Goal: Check status

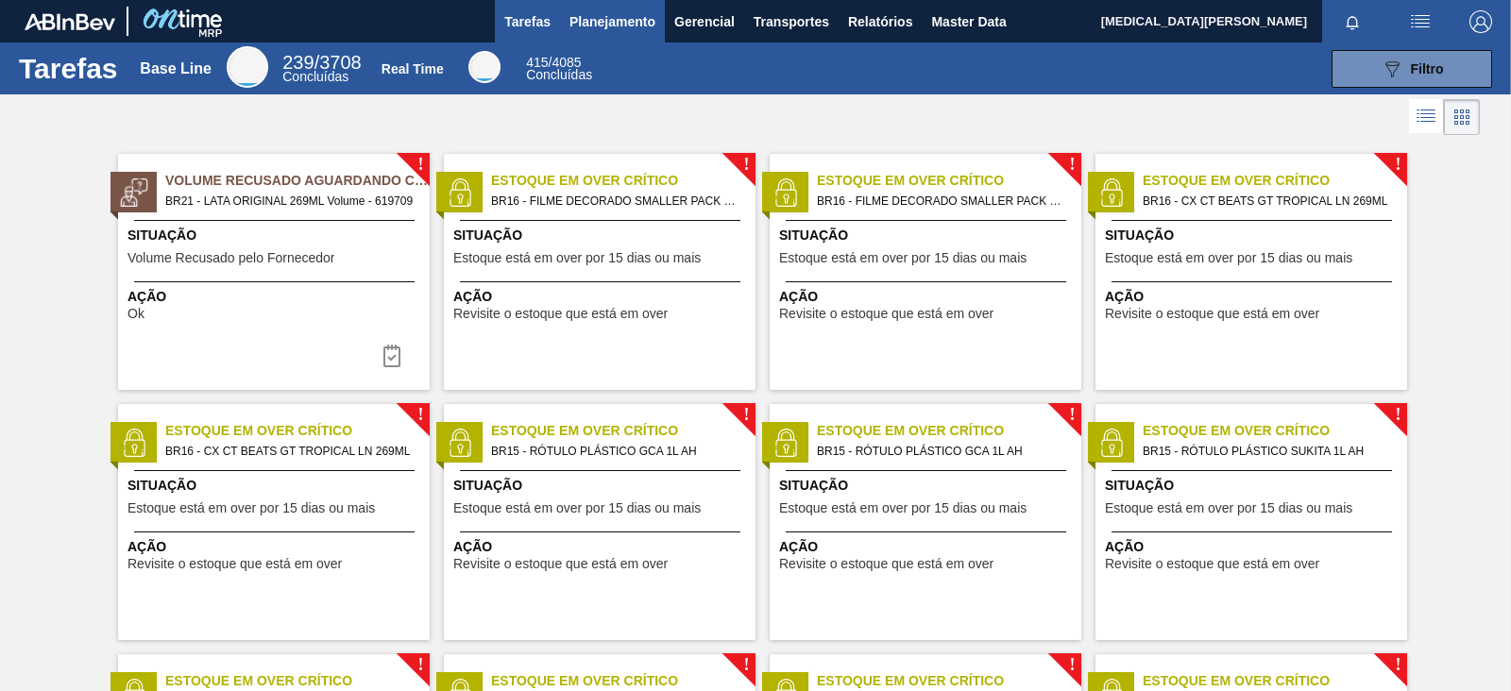
click at [604, 26] on span "Planejamento" at bounding box center [613, 21] width 86 height 23
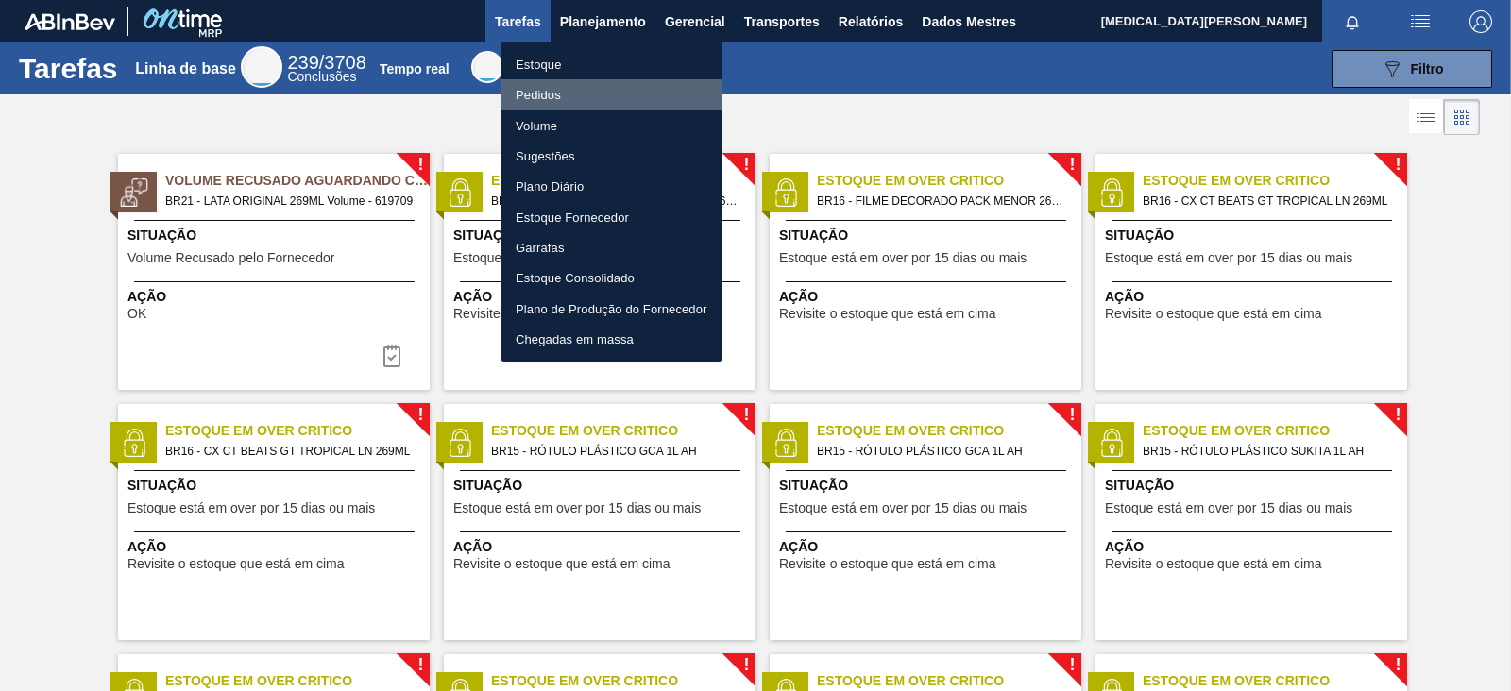
click at [553, 96] on font "Pedidos" at bounding box center [538, 95] width 45 height 14
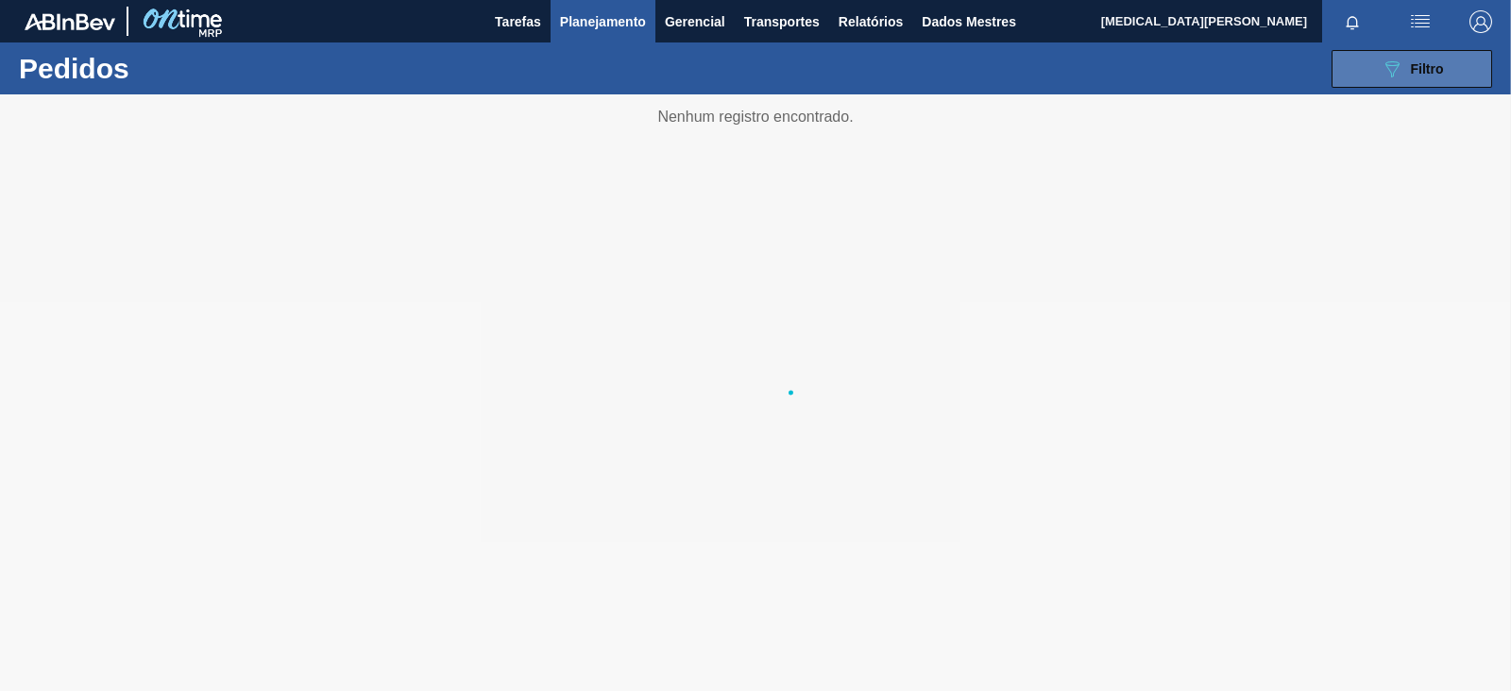
click at [1208, 70] on font "Filtro" at bounding box center [1427, 68] width 33 height 15
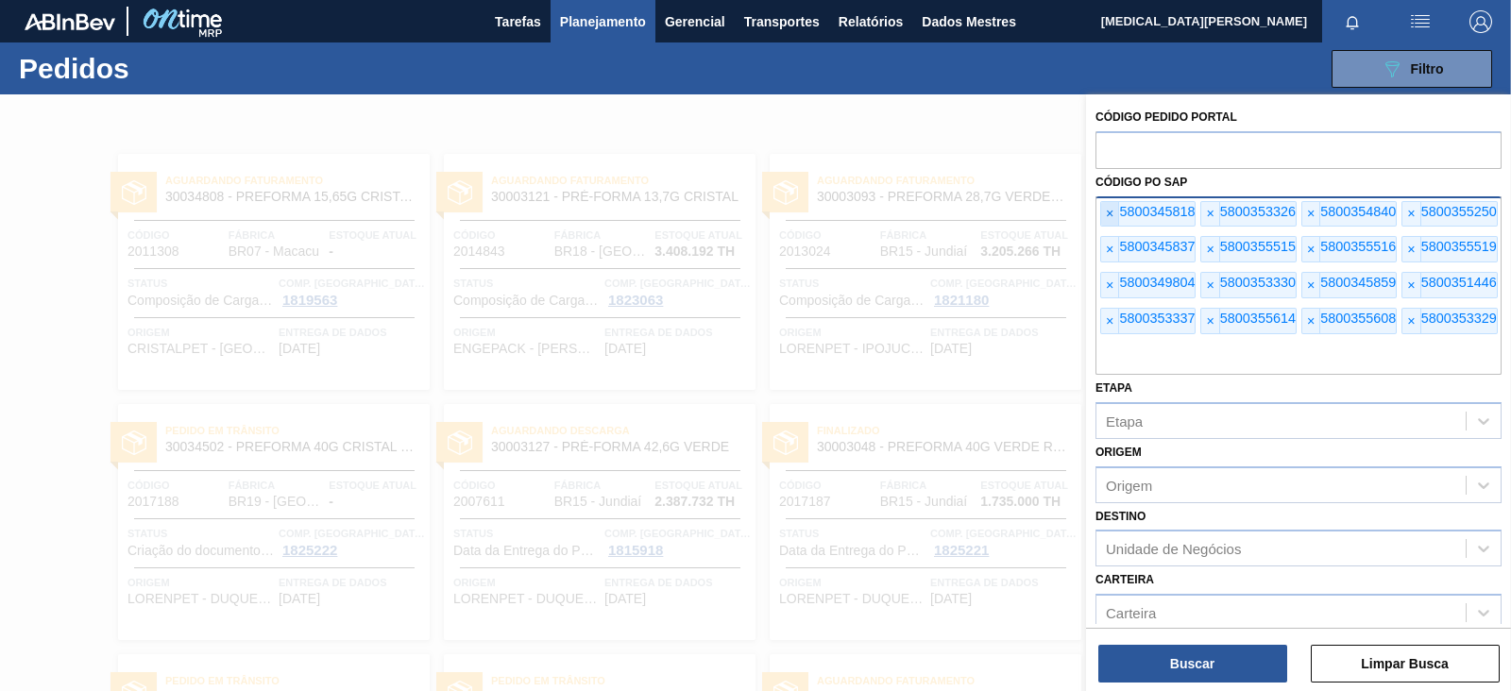
click at [1112, 211] on font "×" at bounding box center [1110, 213] width 8 height 15
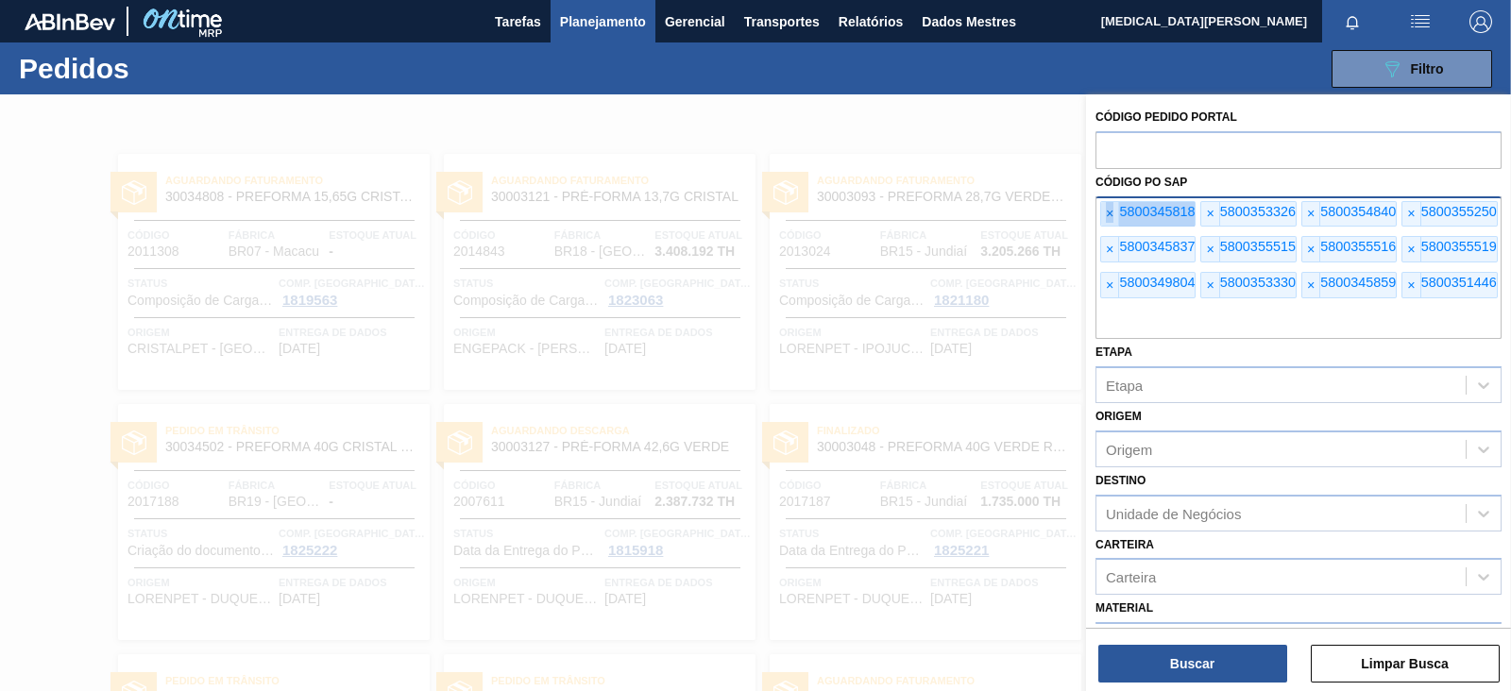
click at [1112, 211] on font "×" at bounding box center [1110, 213] width 8 height 15
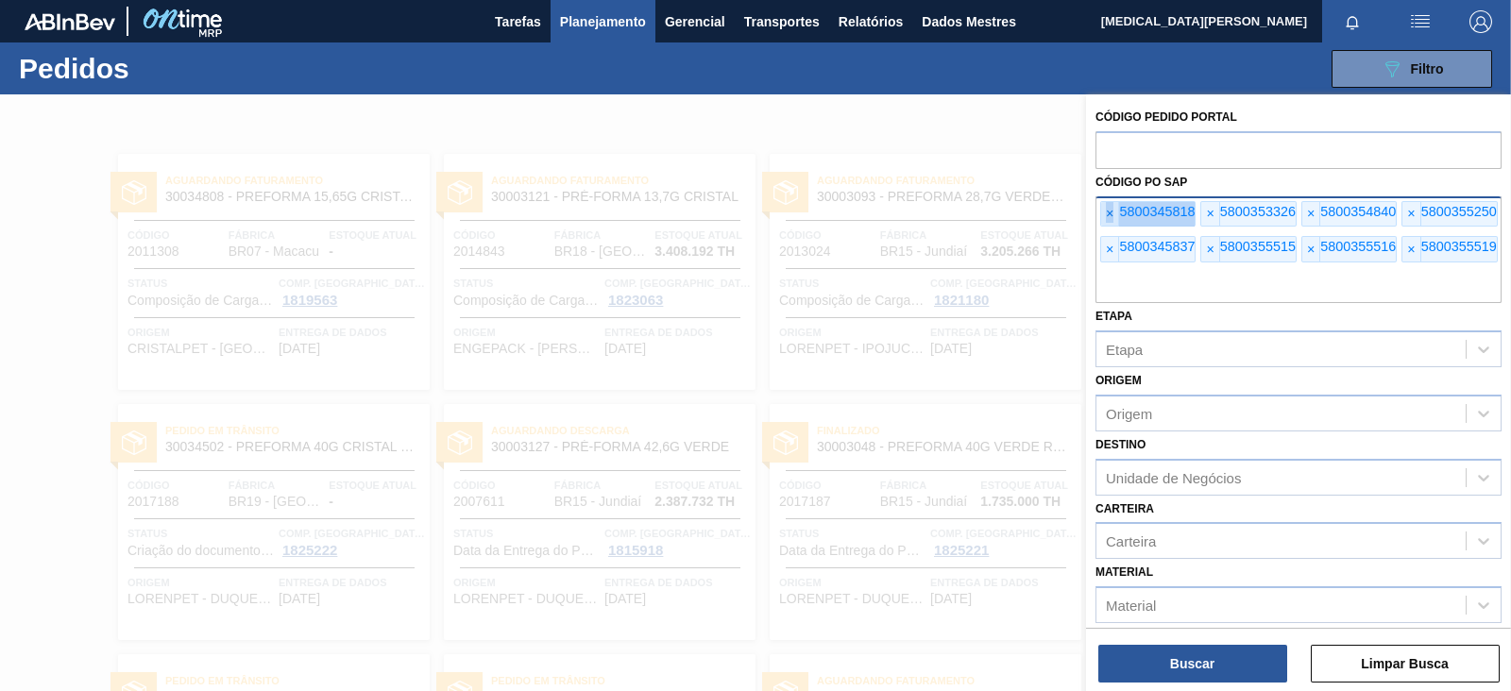
click at [1112, 211] on font "×" at bounding box center [1110, 213] width 8 height 15
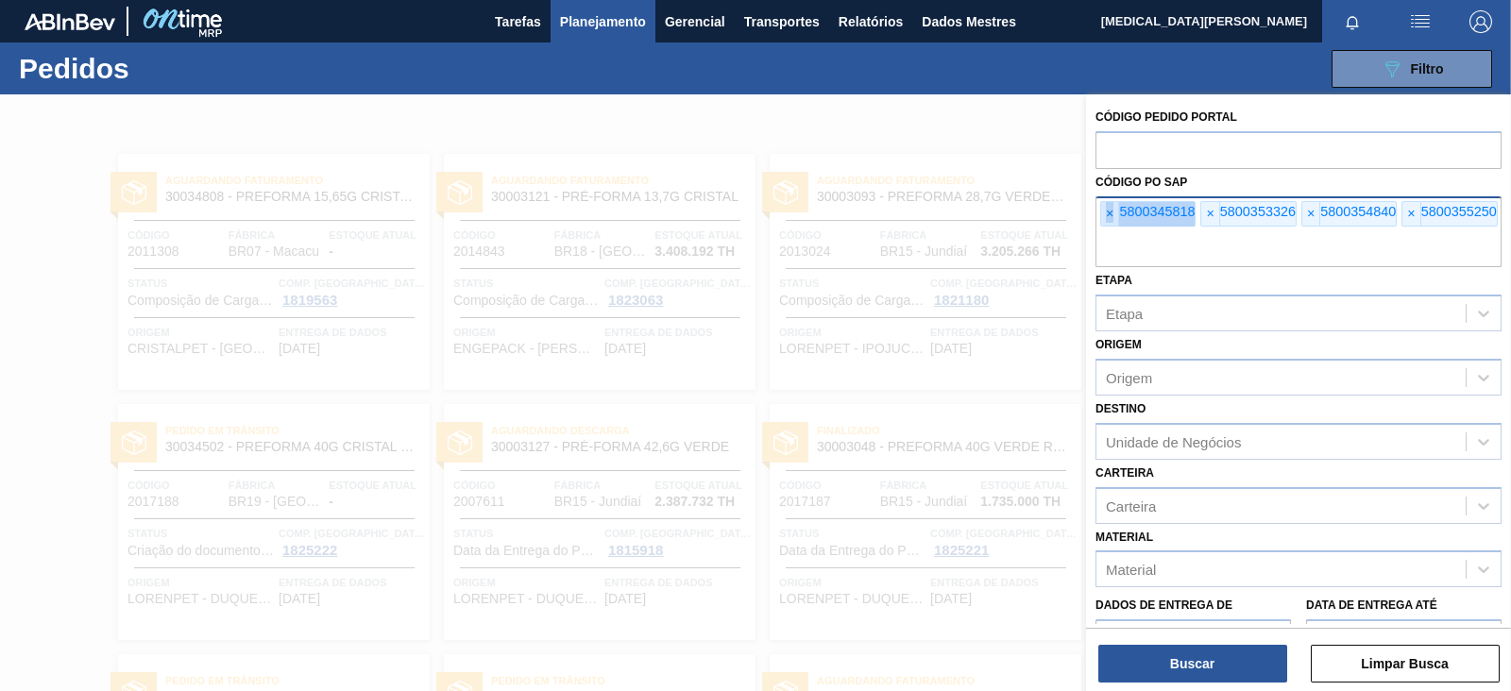
click at [1112, 211] on font "×" at bounding box center [1110, 213] width 8 height 15
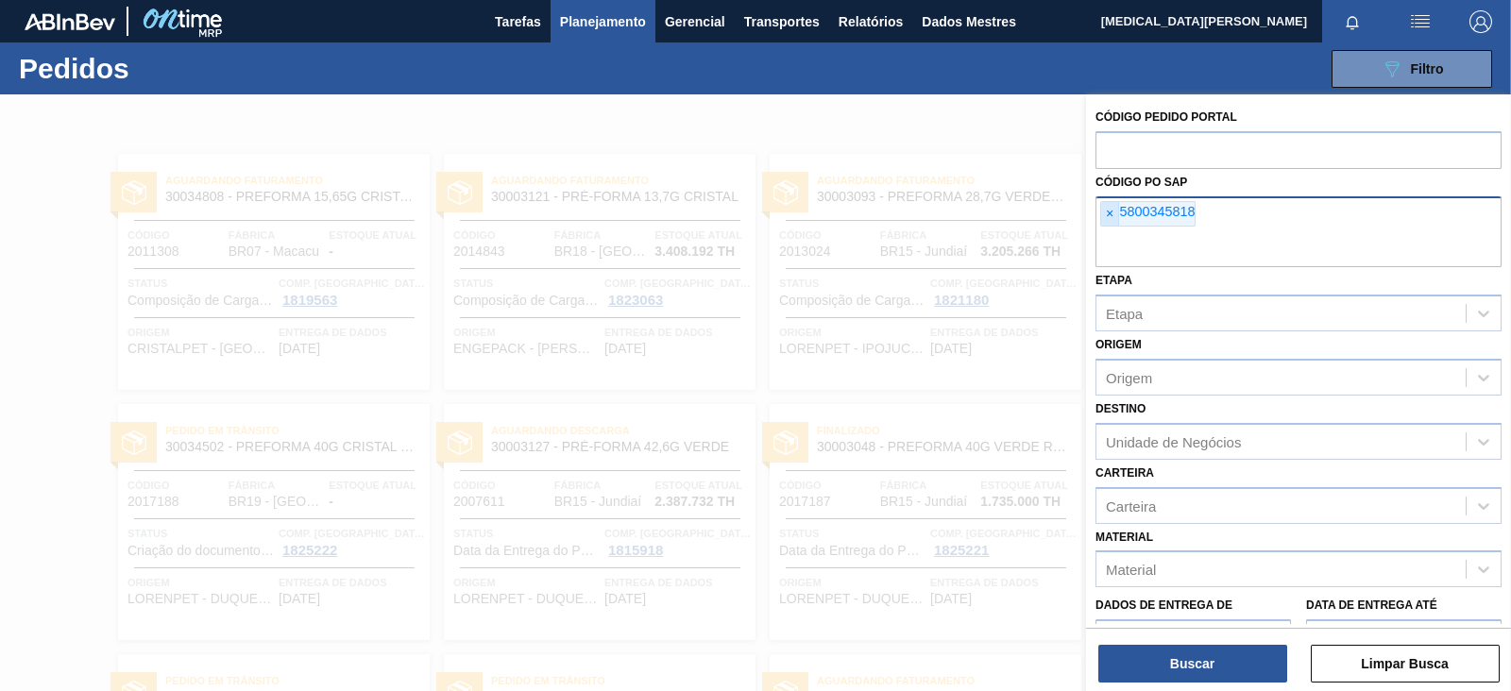
click at [1112, 211] on font "×" at bounding box center [1110, 213] width 8 height 15
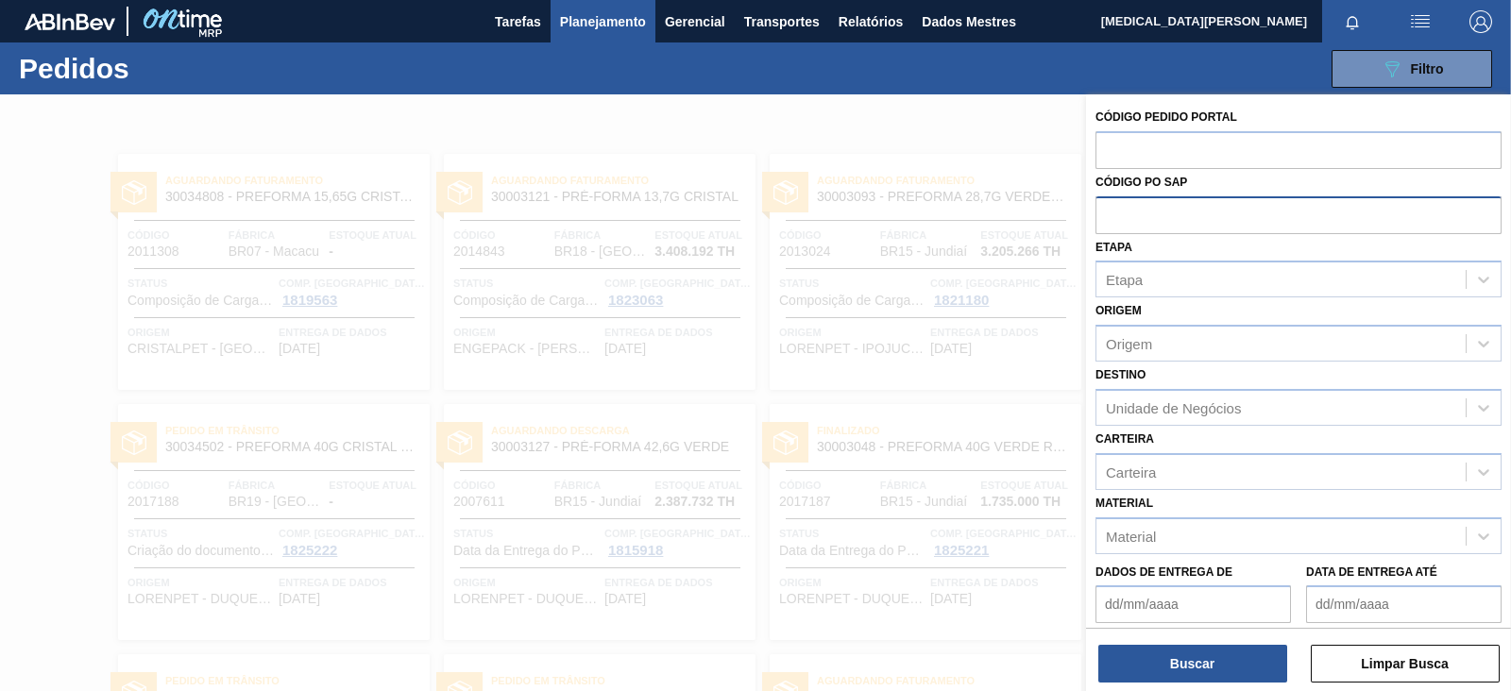
paste input "5800350572"
type input "5800350572"
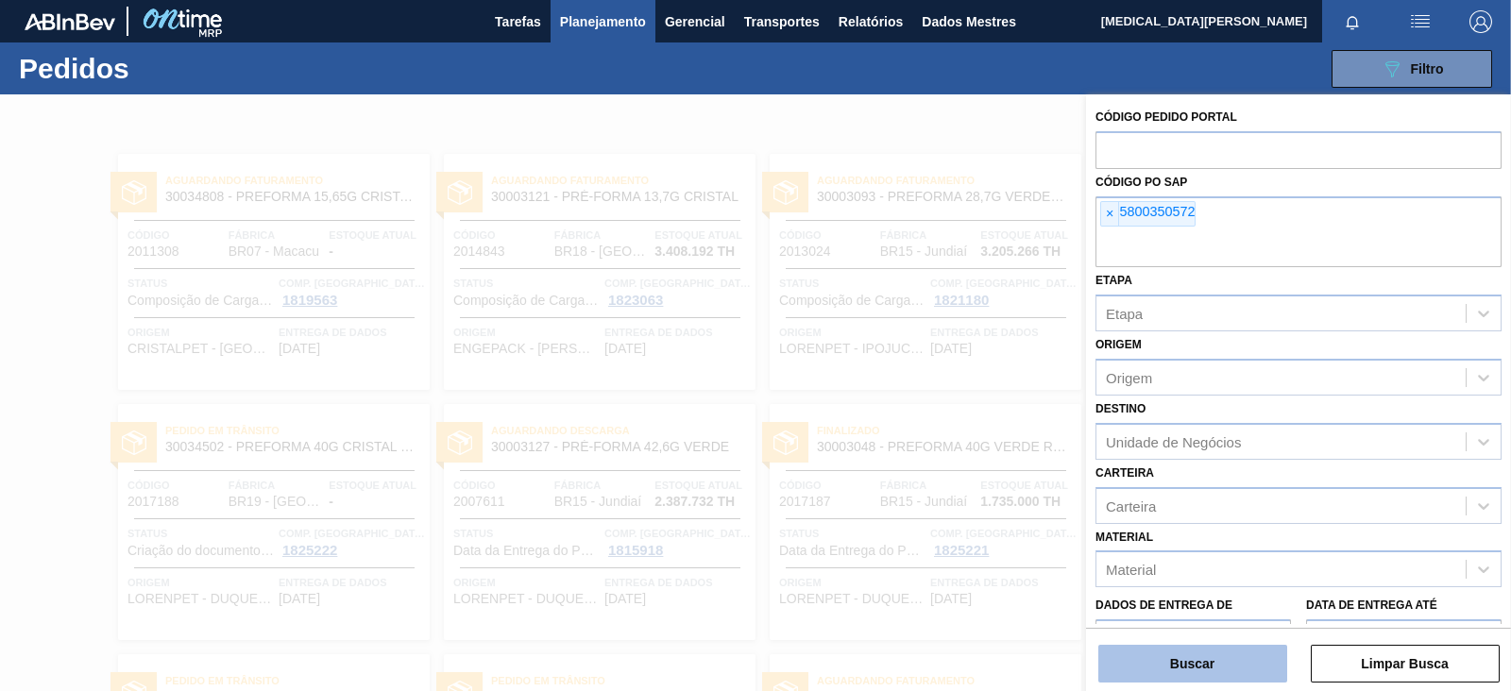
click at [1208, 552] on font "Buscar" at bounding box center [1192, 663] width 44 height 15
